Goal: Find specific page/section: Find specific page/section

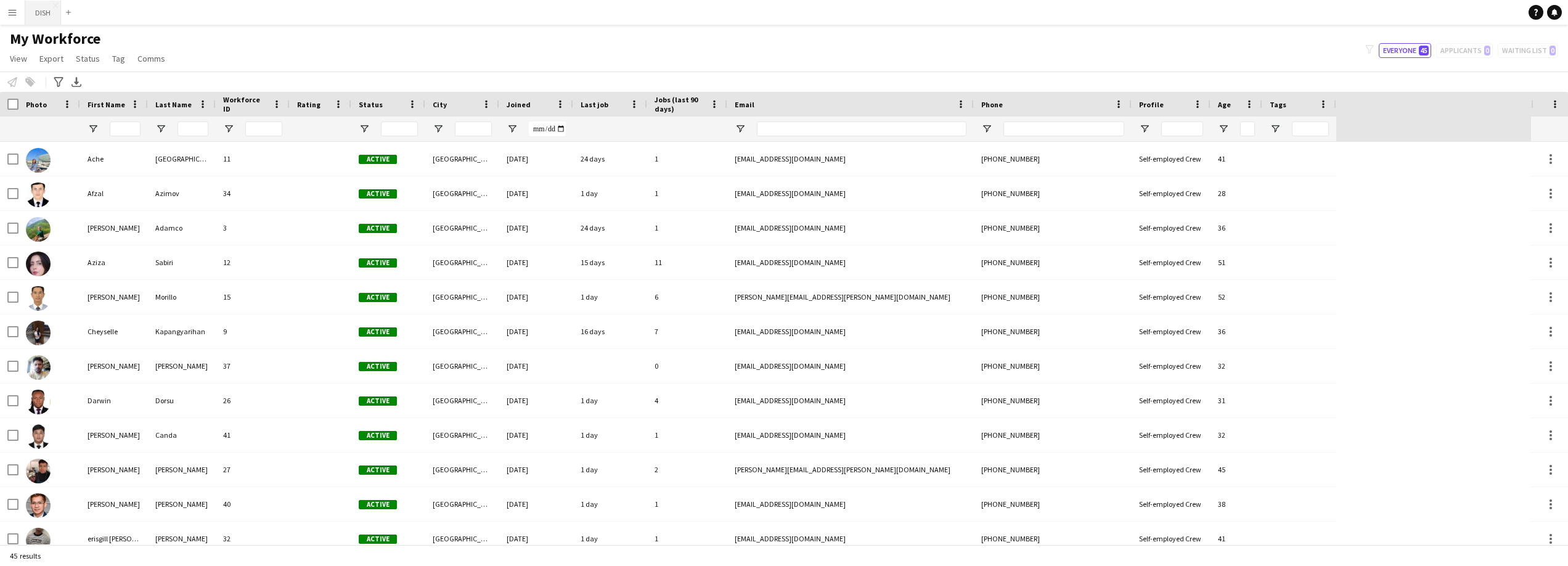
click at [50, 10] on button "DISH Close" at bounding box center [43, 12] width 35 height 24
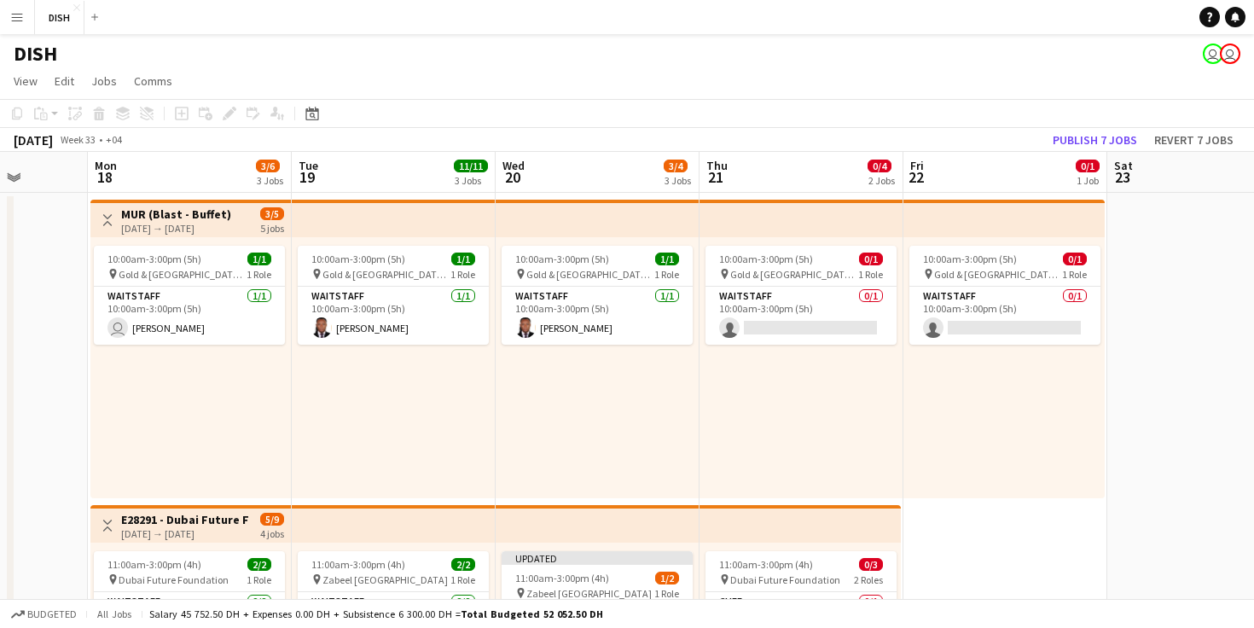
scroll to position [0, 524]
